Goal: Task Accomplishment & Management: Manage account settings

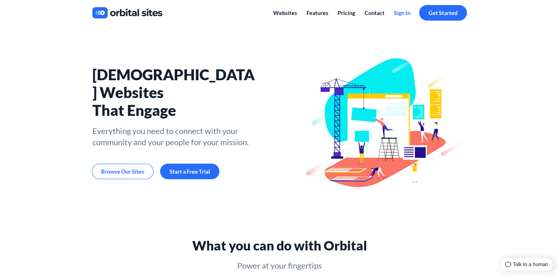
click at [402, 15] on span "Sign In" at bounding box center [402, 12] width 17 height 7
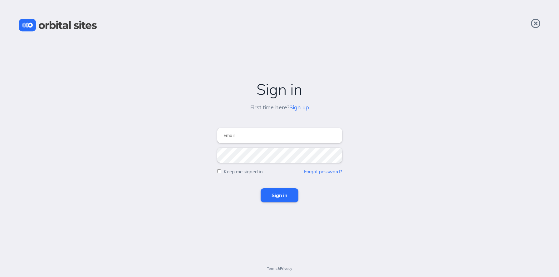
type input "[EMAIL_ADDRESS][DOMAIN_NAME]"
click at [218, 171] on input "Keep me signed in" at bounding box center [219, 171] width 4 height 4
checkbox input "true"
click at [271, 196] on input "Sign in" at bounding box center [280, 195] width 38 height 14
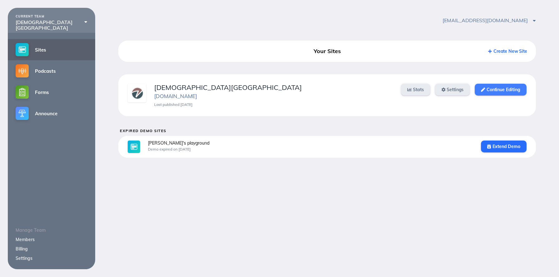
click at [494, 91] on link "Continue Editing" at bounding box center [501, 90] width 52 height 12
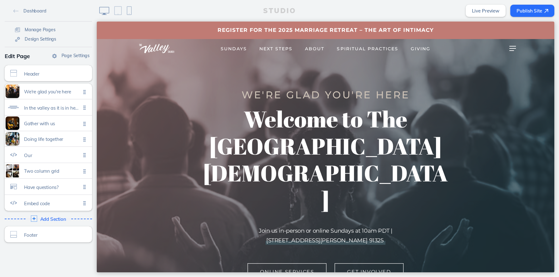
click at [425, 49] on span "Giving" at bounding box center [421, 49] width 20 height 6
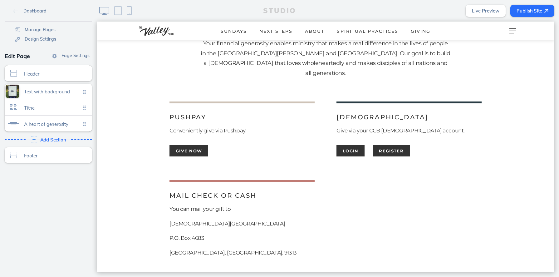
scroll to position [210, 0]
click at [57, 111] on div "Tithe Click to edit" at bounding box center [48, 107] width 87 height 16
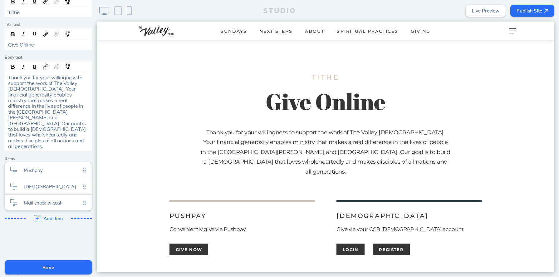
scroll to position [79, 0]
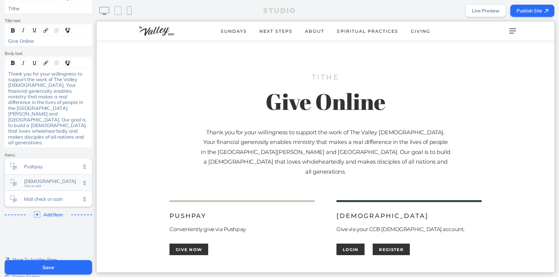
click at [56, 179] on span "[DEMOGRAPHIC_DATA]" at bounding box center [52, 181] width 57 height 5
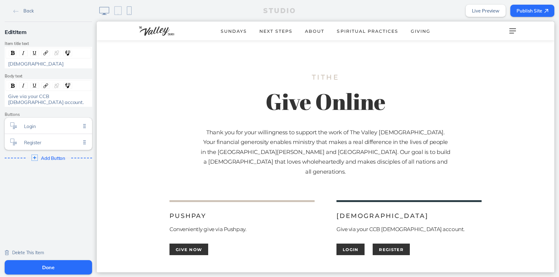
click at [24, 250] on span "Delete This Item" at bounding box center [28, 253] width 32 height 6
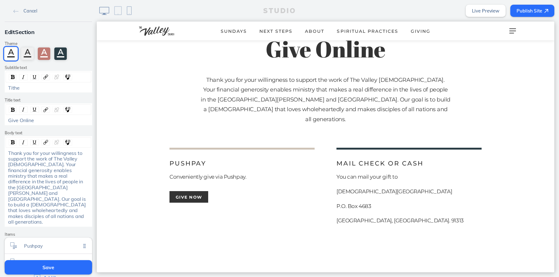
scroll to position [166, 0]
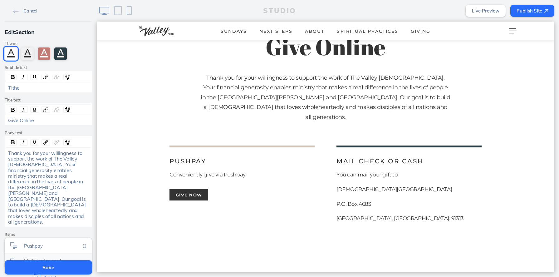
click at [55, 258] on span "Mail check or cash" at bounding box center [52, 260] width 57 height 5
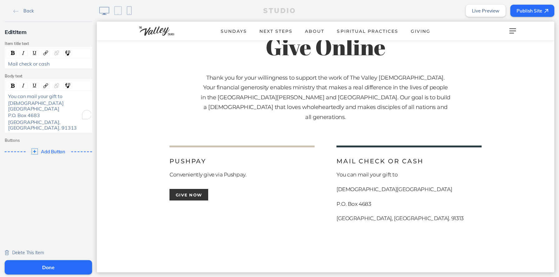
click at [8, 102] on span "[DEMOGRAPHIC_DATA][GEOGRAPHIC_DATA]" at bounding box center [35, 106] width 55 height 12
click at [8, 112] on span "P.O. Box 4683" at bounding box center [24, 115] width 32 height 6
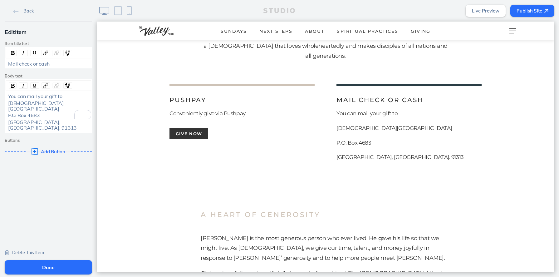
scroll to position [226, 0]
click at [68, 267] on button "Done" at bounding box center [48, 267] width 87 height 14
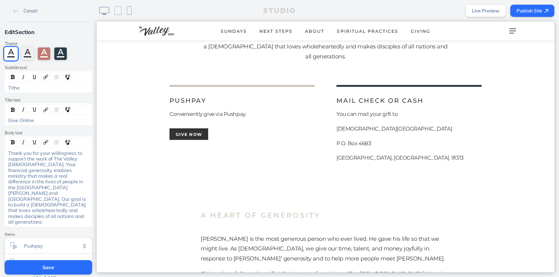
click at [61, 269] on button "Save" at bounding box center [48, 267] width 87 height 14
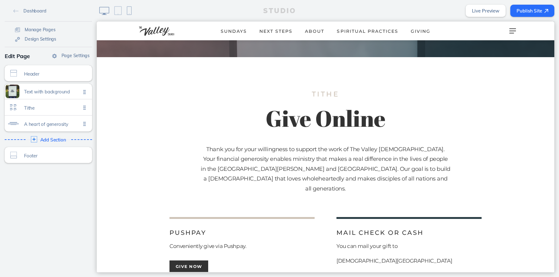
scroll to position [83, 0]
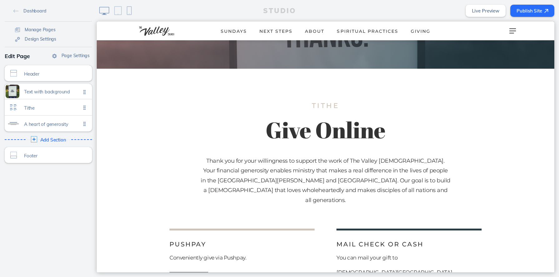
click at [535, 14] on button "Publish Site" at bounding box center [532, 11] width 44 height 12
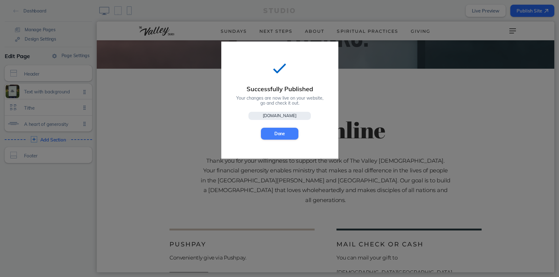
click at [288, 137] on button "Done" at bounding box center [279, 134] width 37 height 12
